Goal: Task Accomplishment & Management: Manage account settings

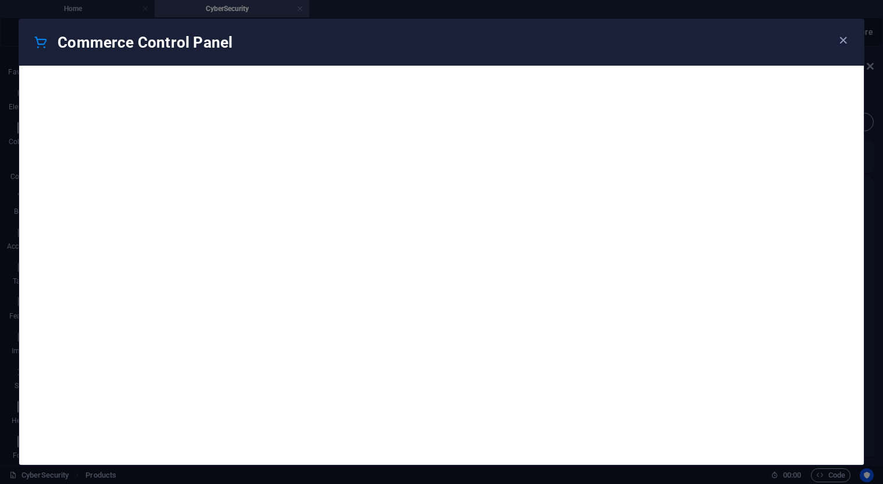
scroll to position [23, 0]
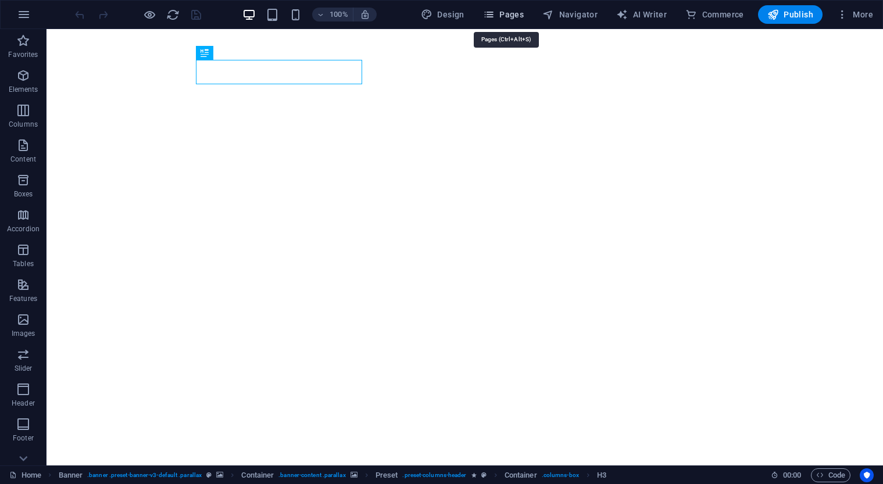
click at [516, 12] on span "Pages" at bounding box center [503, 15] width 41 height 12
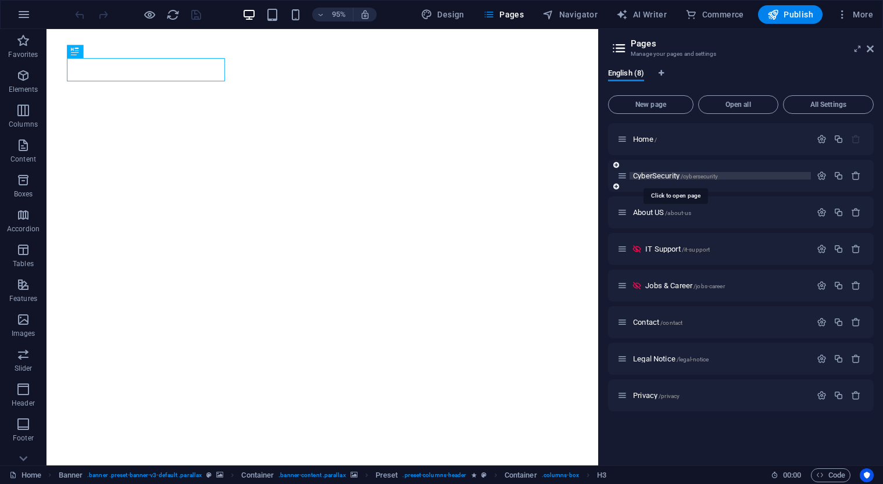
click at [658, 178] on span "CyberSecurity /cybersecurity" at bounding box center [675, 176] width 85 height 9
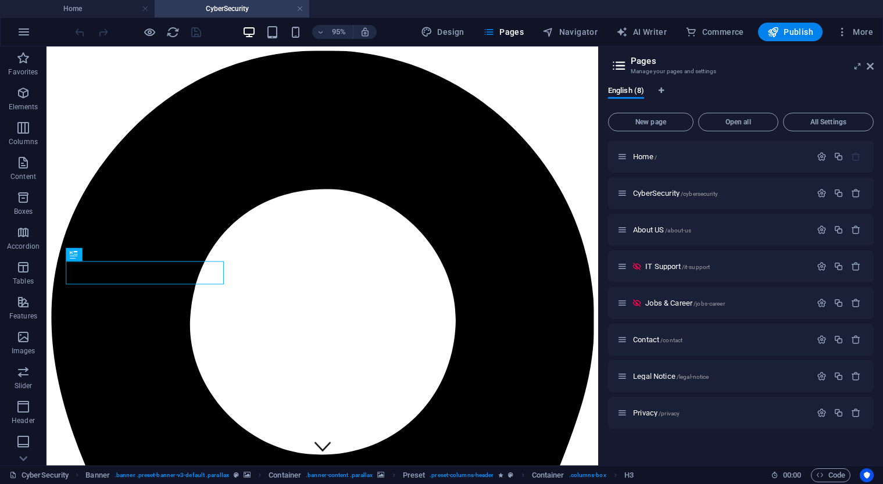
scroll to position [35, 0]
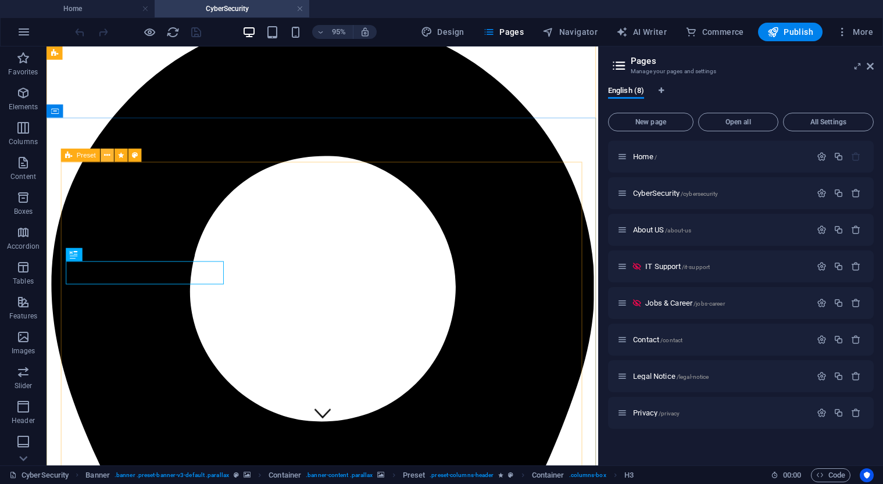
click at [108, 158] on icon at bounding box center [107, 155] width 6 height 12
click at [137, 157] on icon at bounding box center [137, 155] width 6 height 12
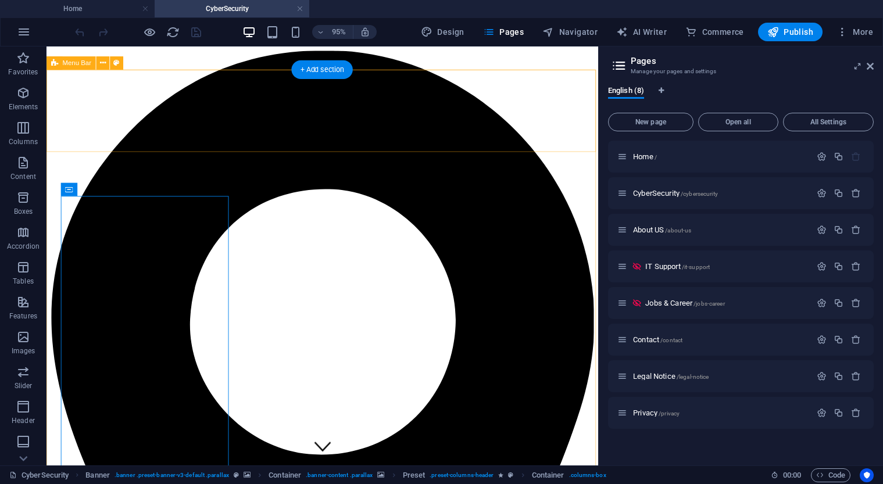
scroll to position [0, 0]
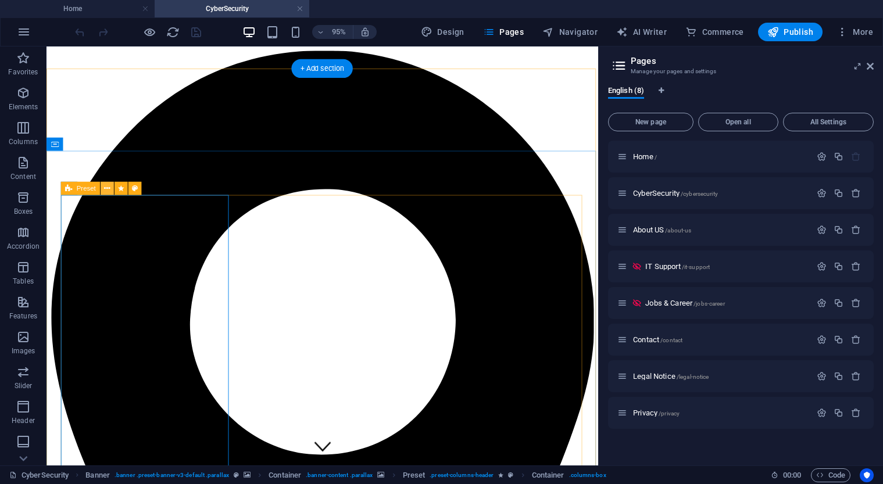
click at [109, 190] on icon at bounding box center [107, 189] width 6 height 12
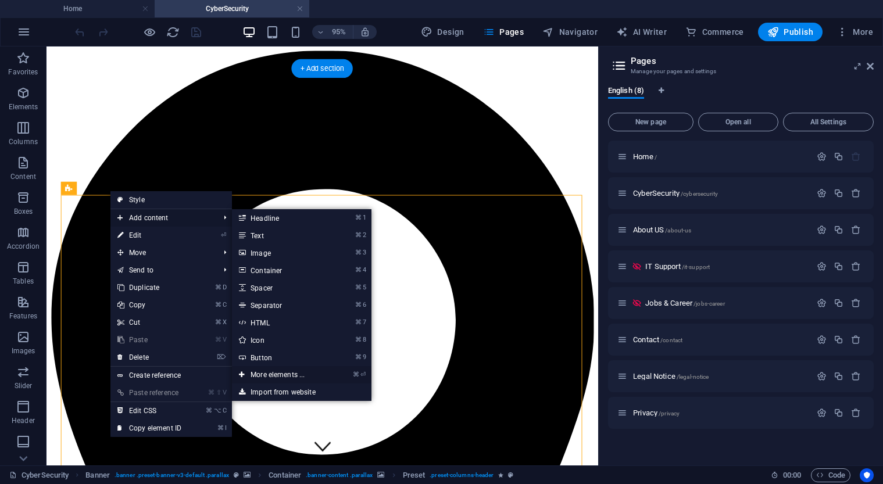
click at [287, 372] on link "⌘ ⏎ More elements ..." at bounding box center [280, 374] width 96 height 17
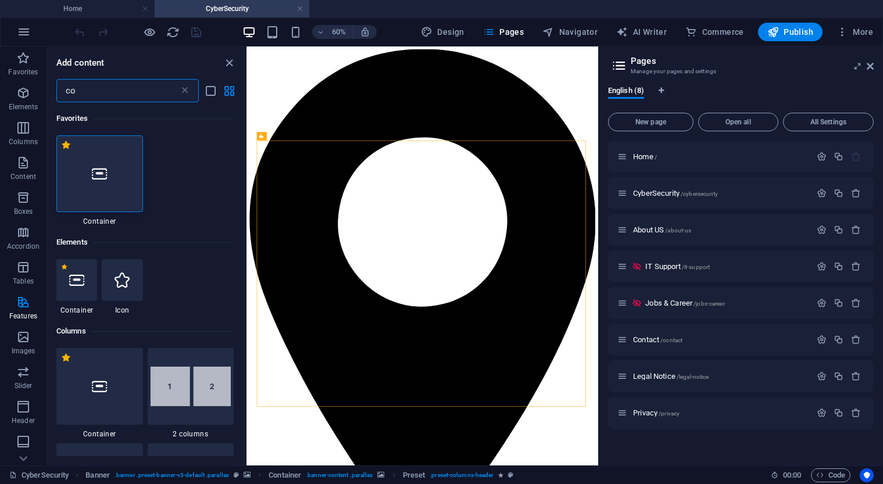
type input "c"
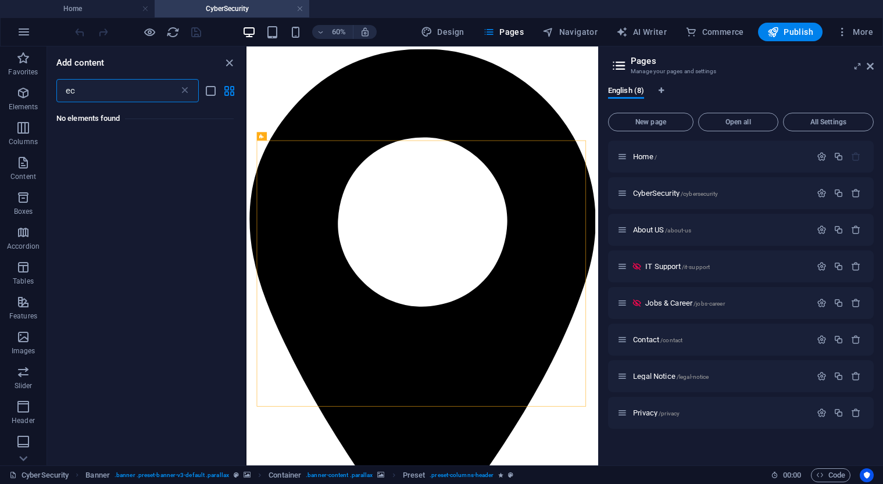
type input "e"
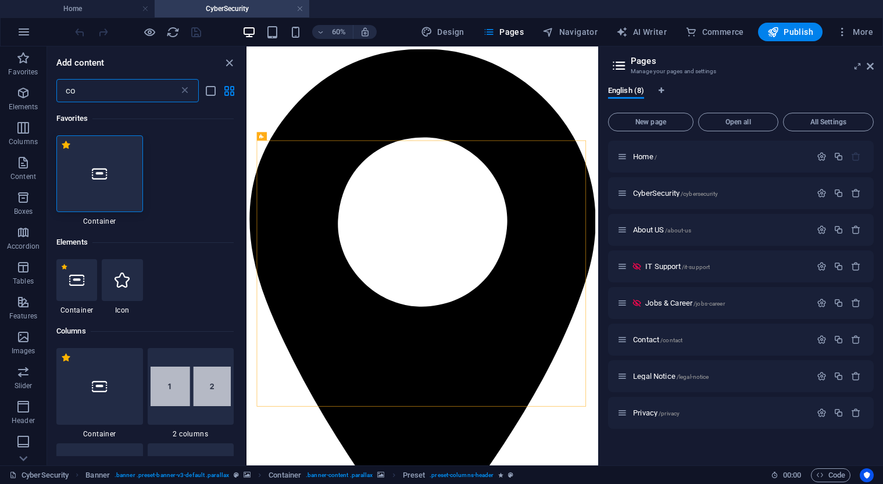
type input "c"
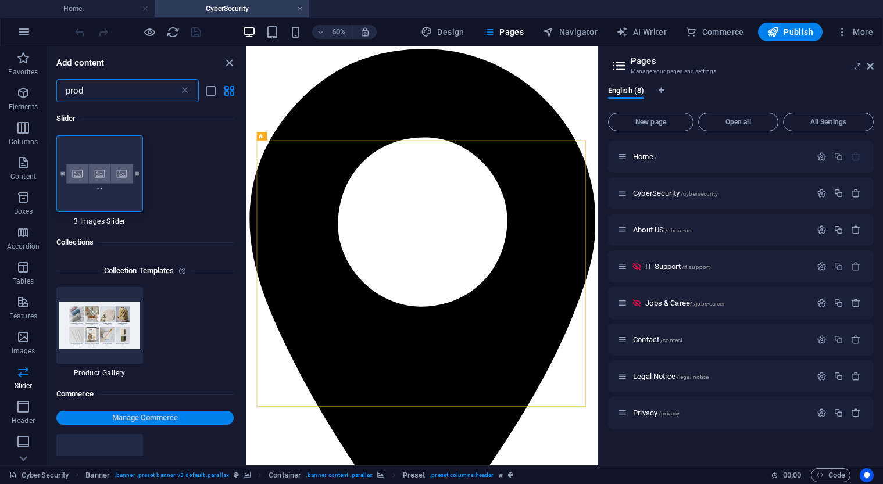
type input "prod"
click at [131, 417] on span "Manage Commerce" at bounding box center [145, 418] width 168 height 14
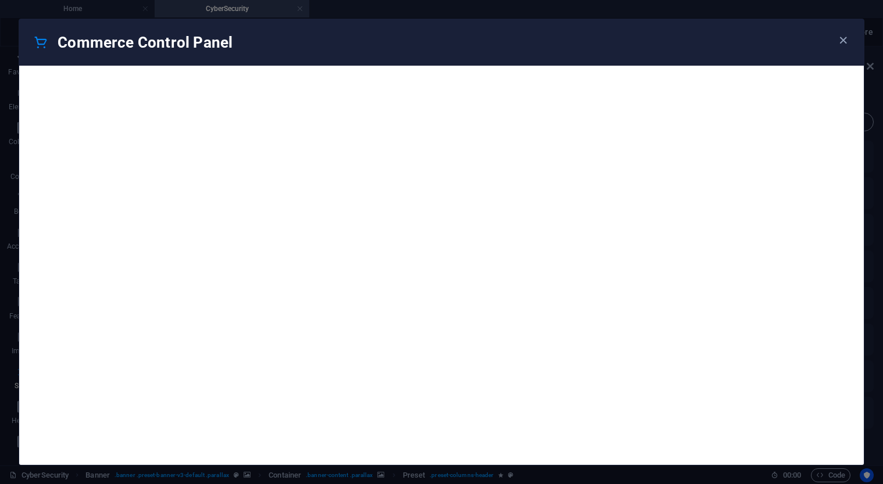
click at [833, 34] on h4 "Commerce Control Panel" at bounding box center [447, 42] width 778 height 19
click at [841, 41] on icon "button" at bounding box center [843, 40] width 13 height 13
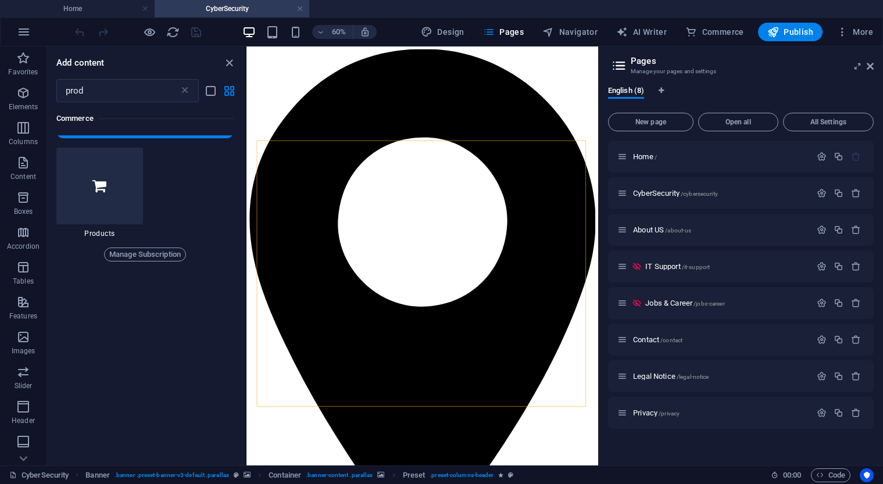
scroll to position [290, 0]
click at [137, 253] on span "Manage Subscription" at bounding box center [145, 251] width 72 height 14
